Goal: Use online tool/utility

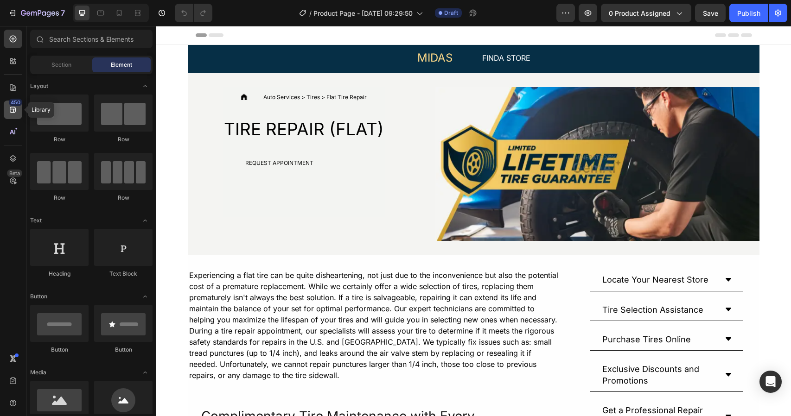
click at [8, 108] on icon at bounding box center [12, 109] width 9 height 9
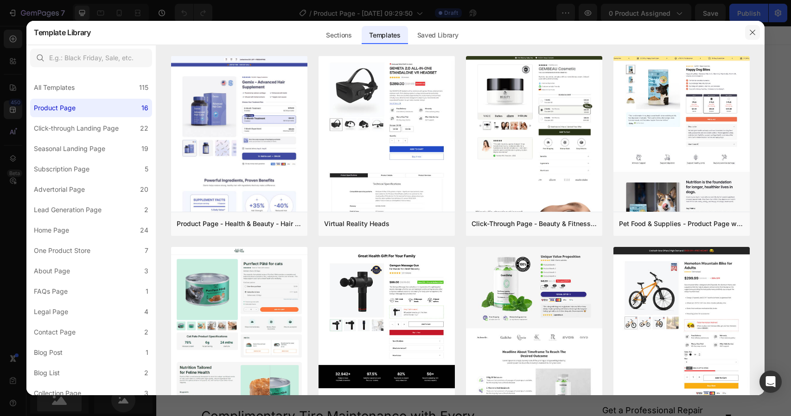
click at [757, 39] on button "button" at bounding box center [752, 32] width 15 height 15
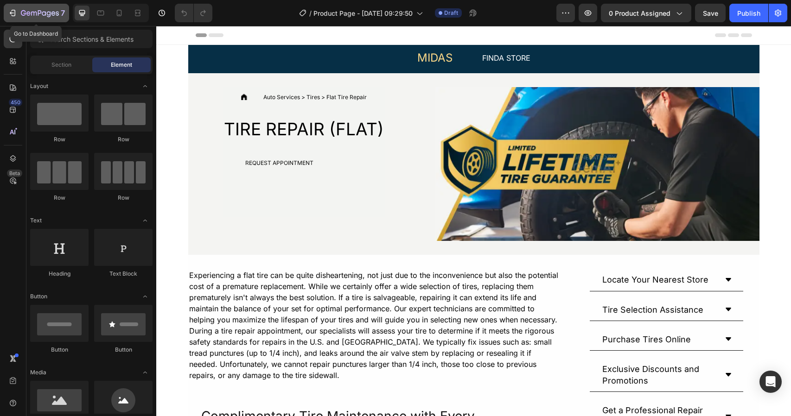
click at [33, 10] on icon "button" at bounding box center [40, 14] width 38 height 8
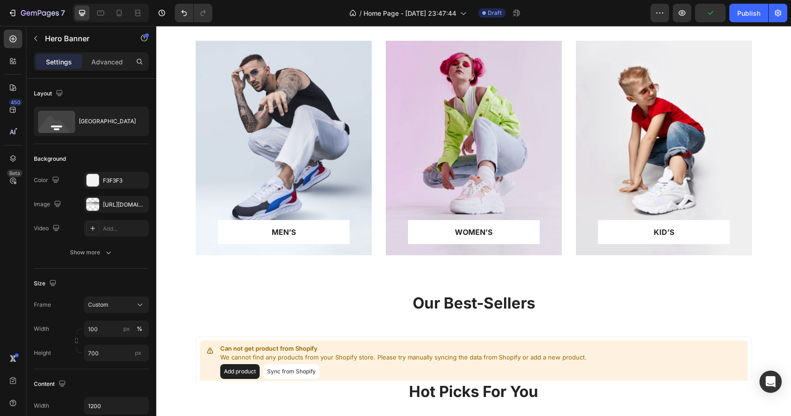
scroll to position [391, 0]
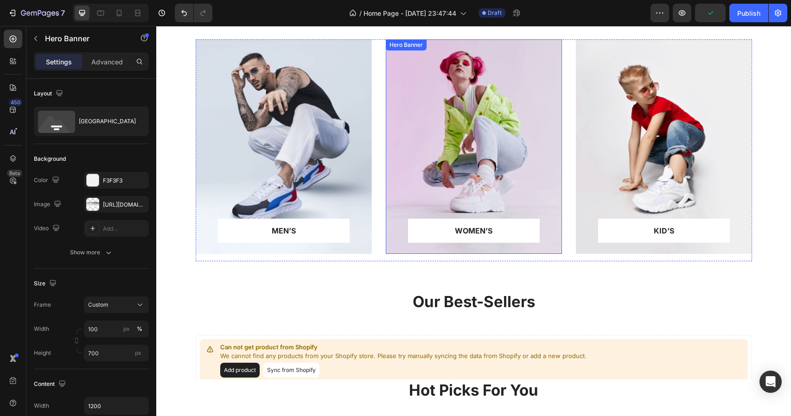
click at [458, 156] on div "Overlay" at bounding box center [474, 146] width 176 height 215
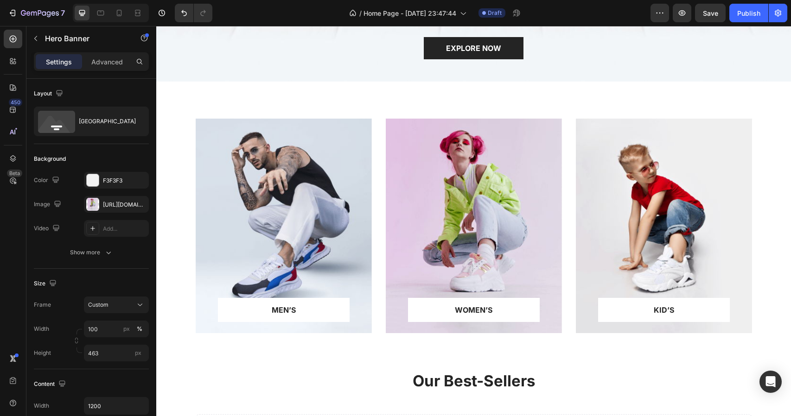
scroll to position [290, 0]
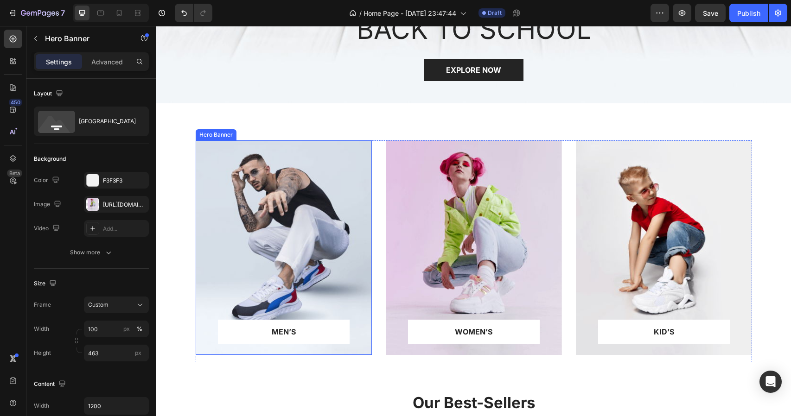
click at [281, 199] on div "Overlay" at bounding box center [284, 247] width 176 height 215
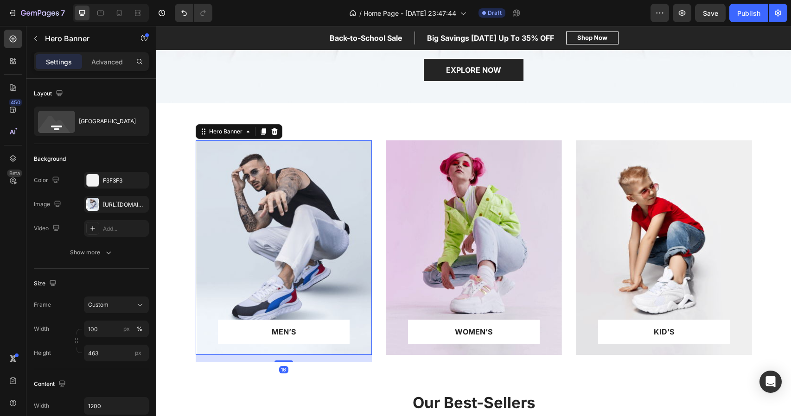
click at [281, 199] on div "Overlay" at bounding box center [284, 247] width 176 height 215
click at [97, 207] on div at bounding box center [92, 204] width 13 height 13
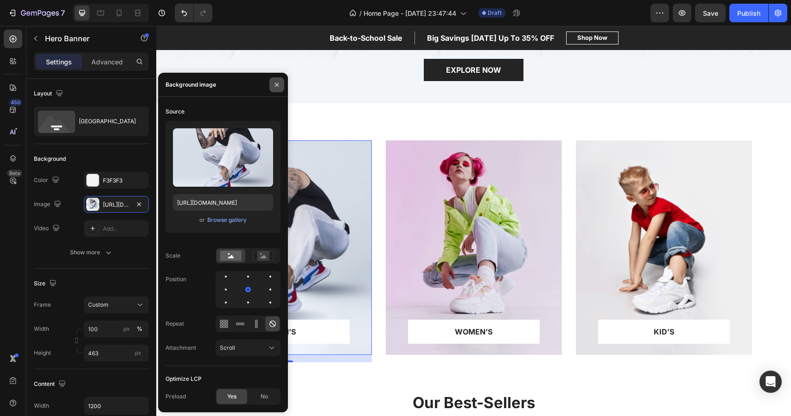
click at [274, 83] on icon "button" at bounding box center [276, 84] width 7 height 7
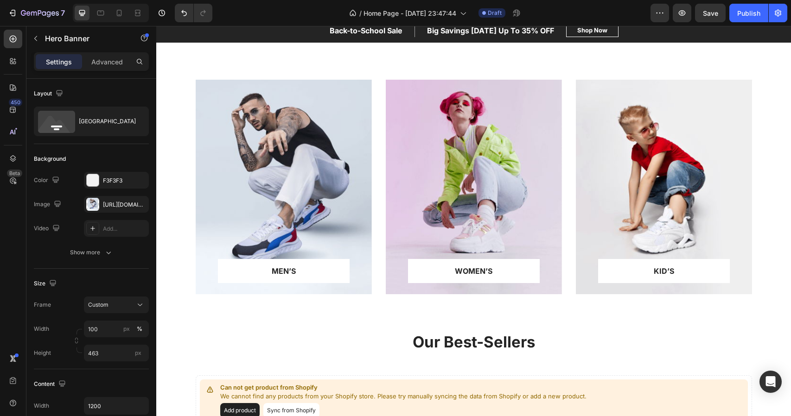
scroll to position [352, 0]
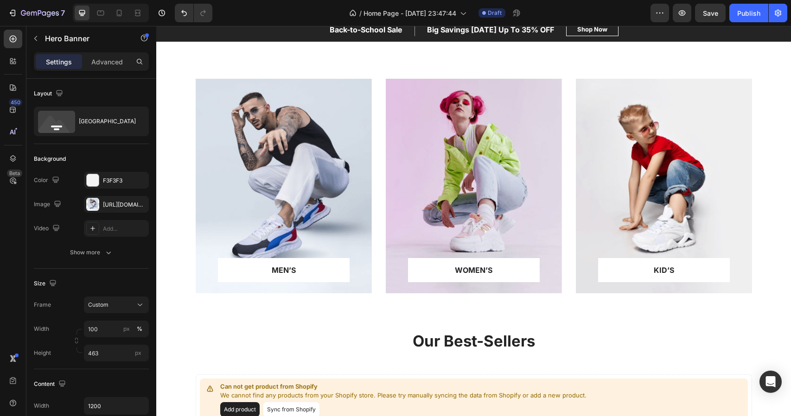
click at [295, 184] on div "Overlay" at bounding box center [284, 186] width 176 height 215
